Goal: Task Accomplishment & Management: Use online tool/utility

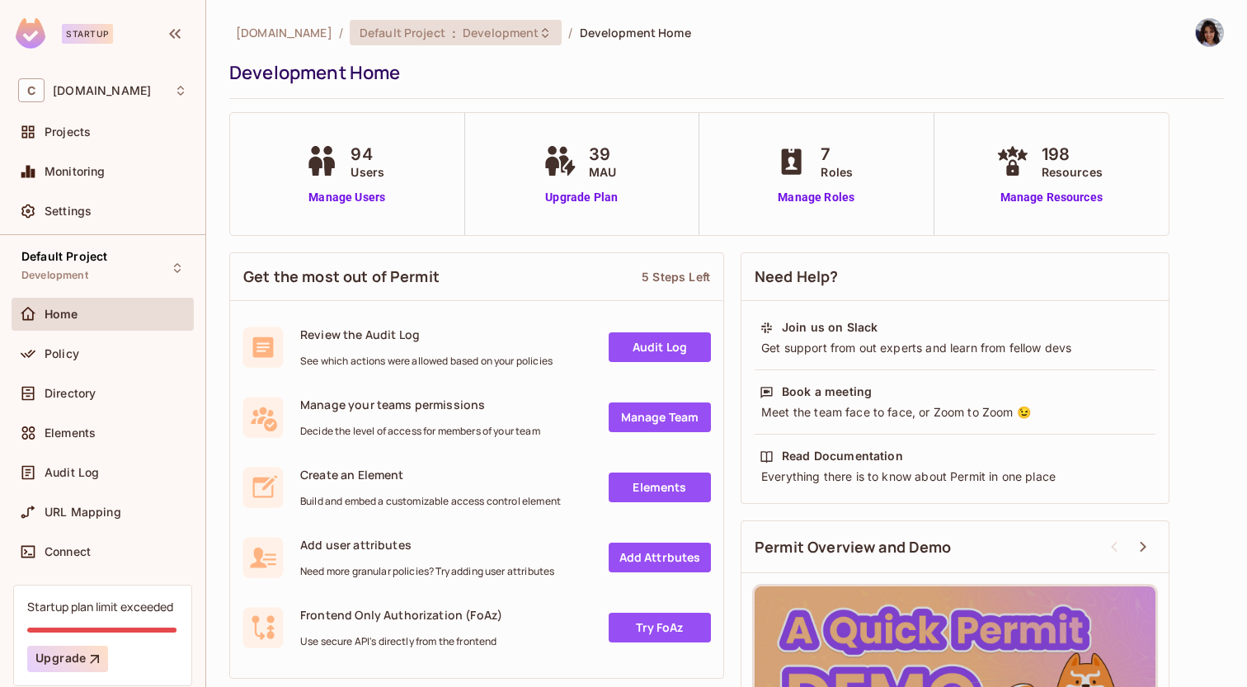
click at [481, 20] on div "Default Project : Development" at bounding box center [456, 33] width 213 height 26
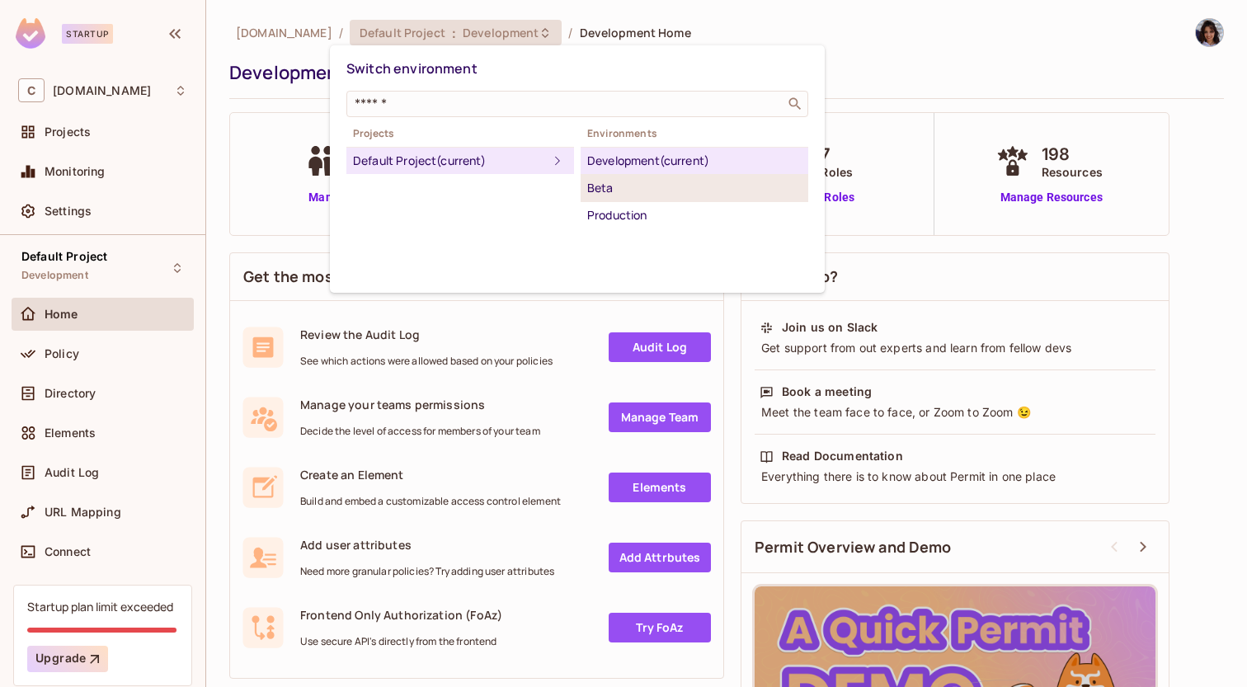
click at [602, 176] on li "Beta" at bounding box center [694, 188] width 228 height 27
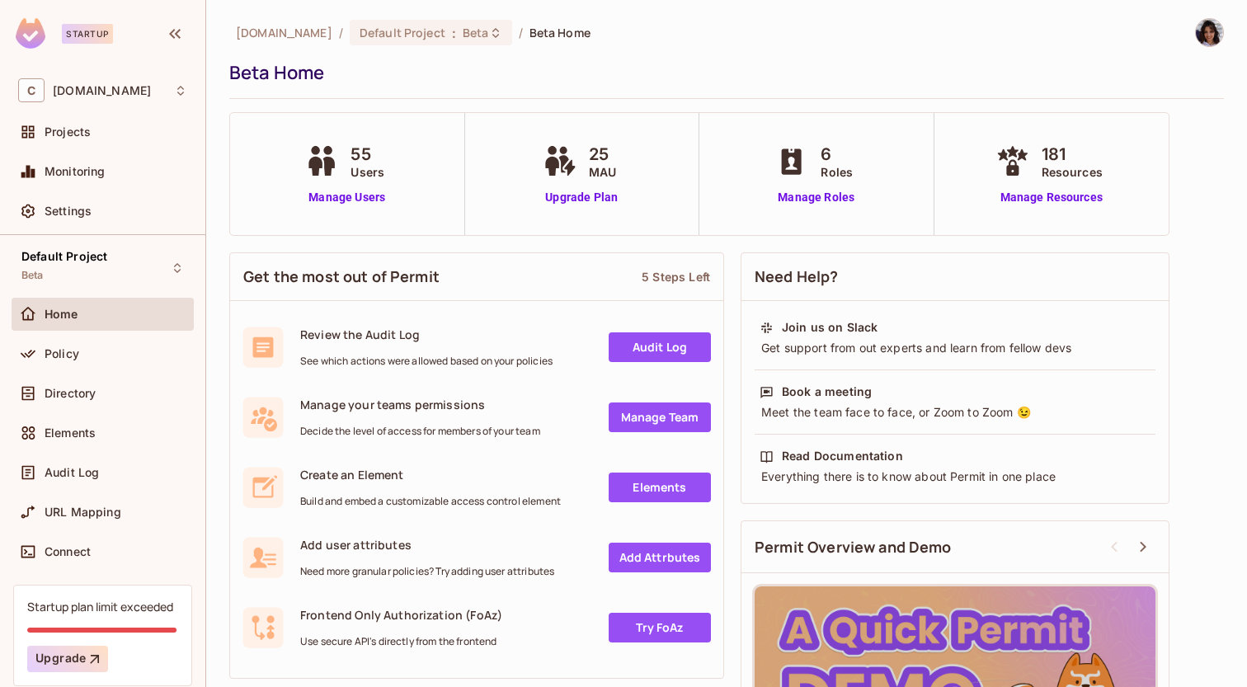
click at [1072, 213] on div "181 Resources Manage Resources" at bounding box center [1051, 174] width 235 height 122
click at [1067, 201] on link "Manage Resources" at bounding box center [1051, 197] width 119 height 17
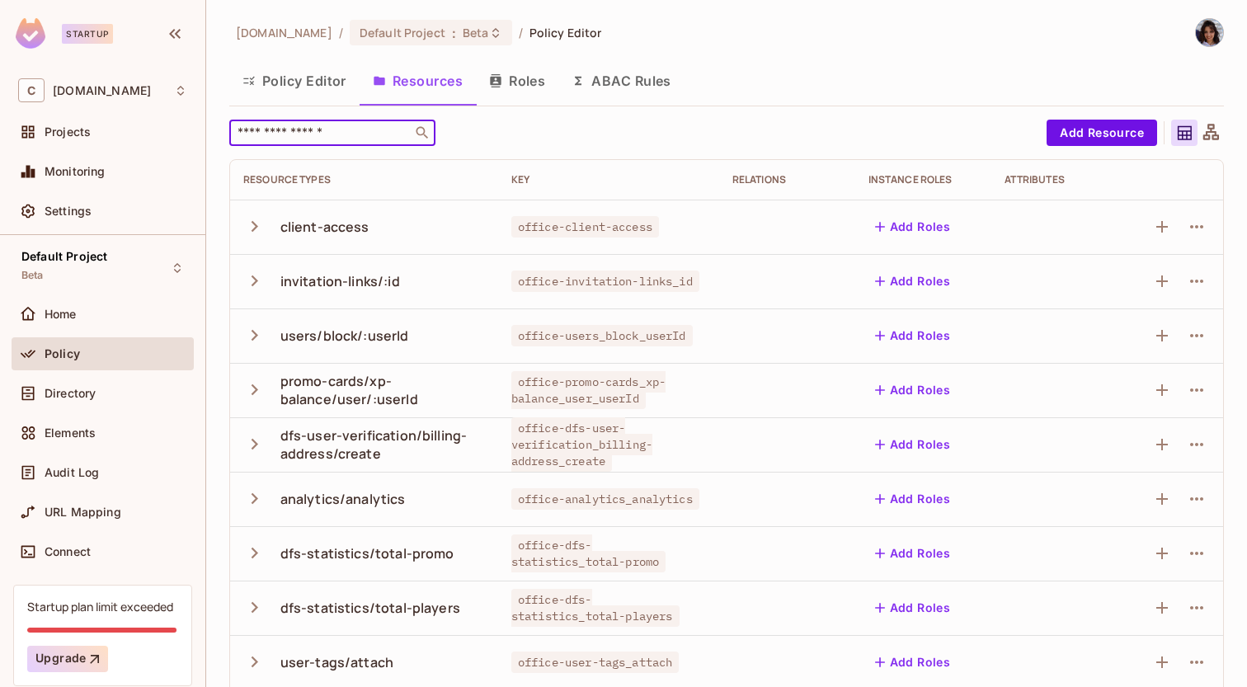
click at [378, 132] on input "text" at bounding box center [320, 132] width 173 height 16
type input "****"
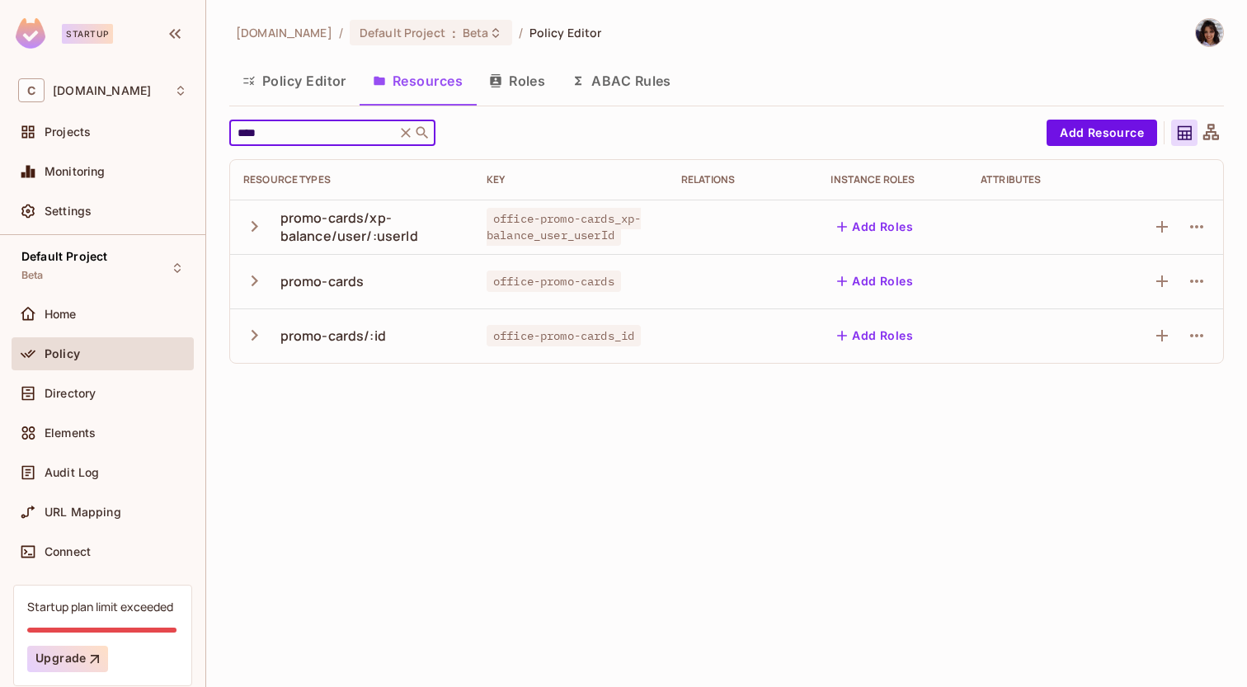
click at [252, 282] on icon "button" at bounding box center [254, 281] width 22 height 22
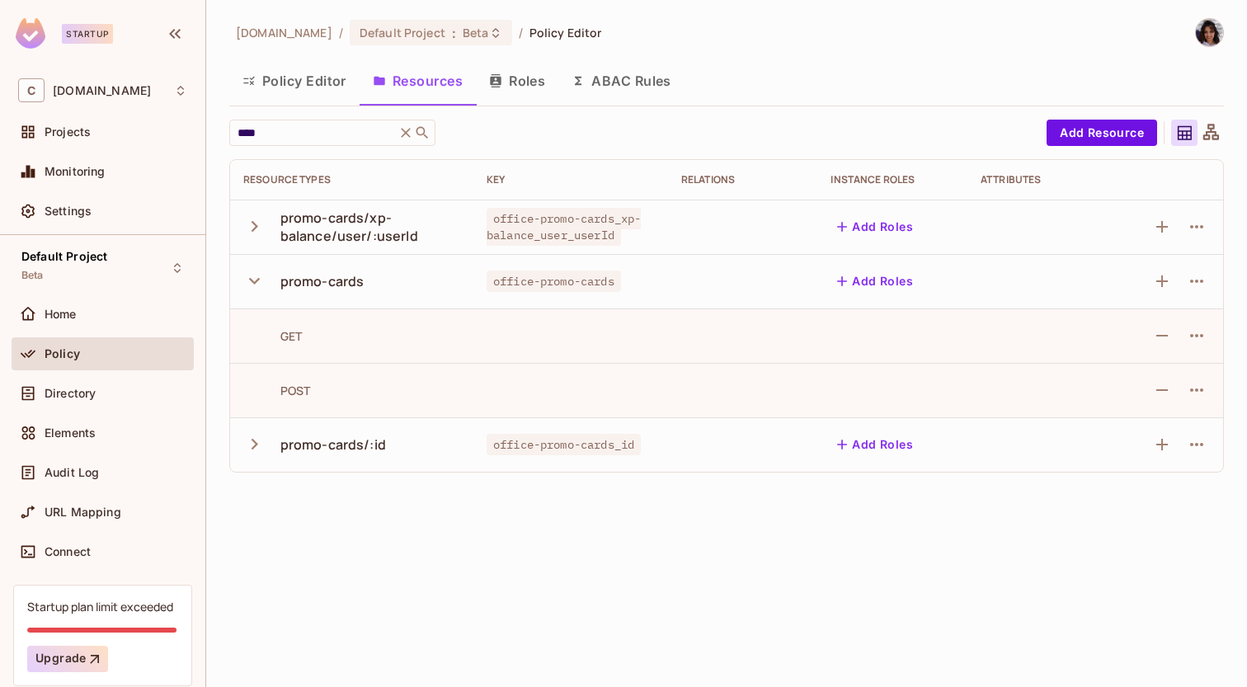
click at [255, 438] on icon "button" at bounding box center [254, 444] width 22 height 22
